Goal: Information Seeking & Learning: Learn about a topic

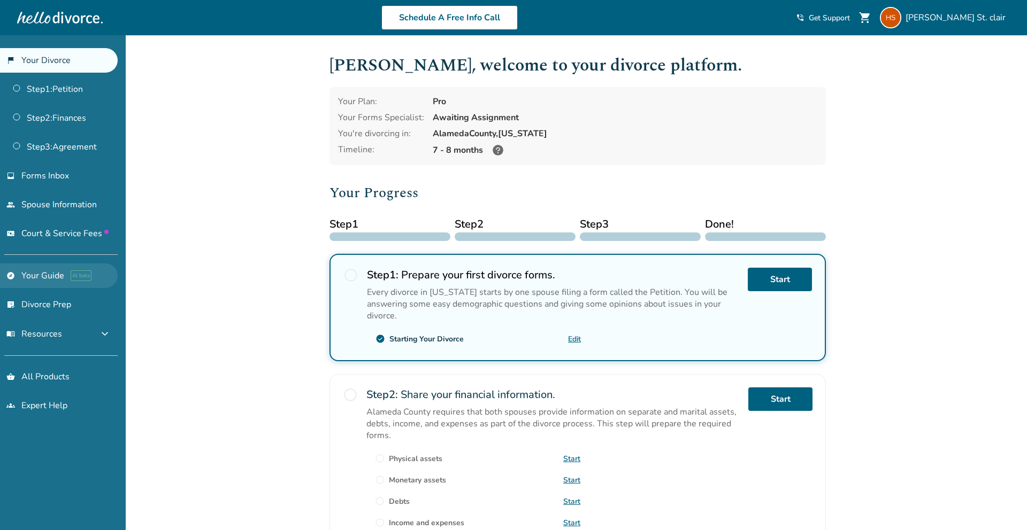
click at [41, 277] on link "explore Your Guide AI beta" at bounding box center [59, 276] width 118 height 25
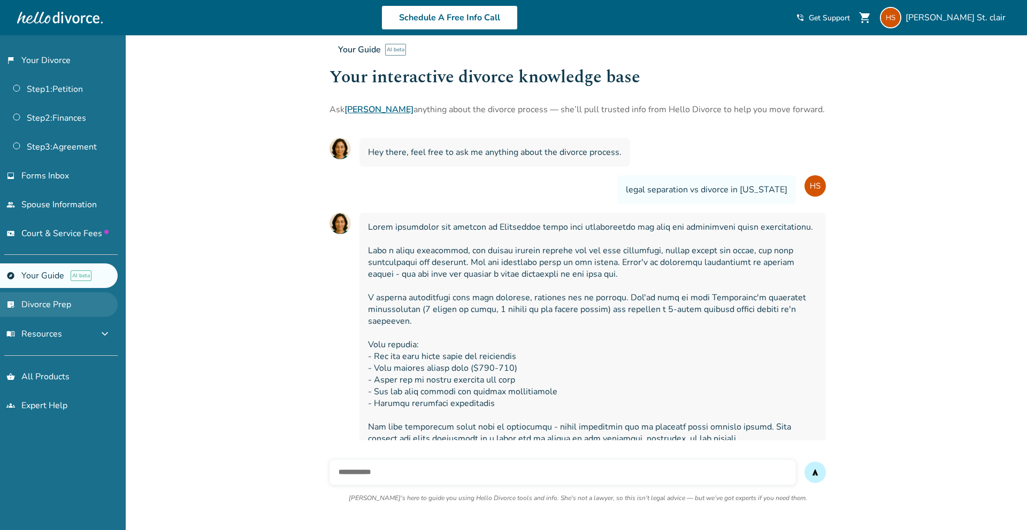
click at [81, 309] on link "list_alt_check Divorce Prep" at bounding box center [59, 304] width 118 height 25
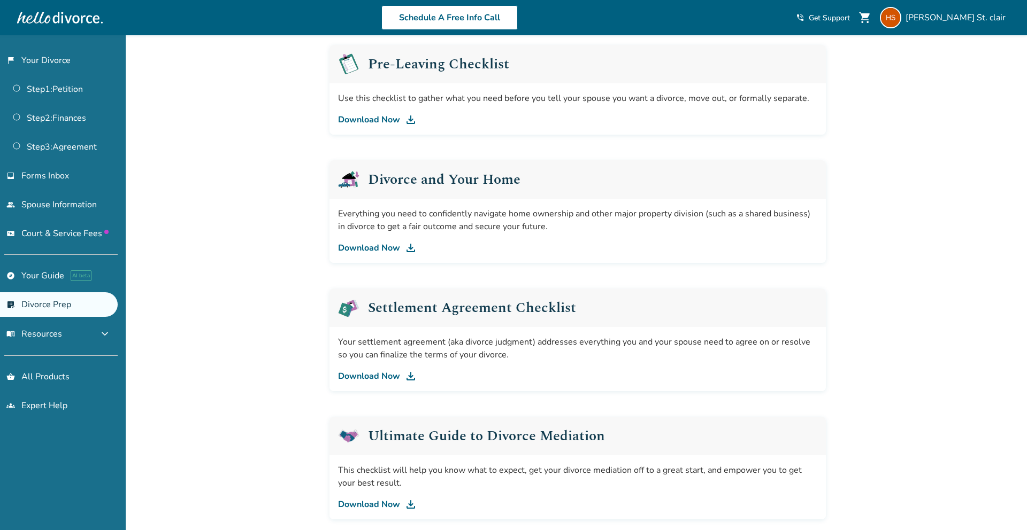
scroll to position [299, 0]
